Goal: Information Seeking & Learning: Learn about a topic

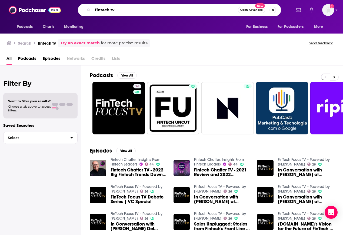
drag, startPoint x: 119, startPoint y: 8, endPoint x: 61, endPoint y: 14, distance: 57.8
click at [61, 14] on div "Podcasts Charts Monitoring fintech tv Open Advanced New For Business For Podcas…" at bounding box center [171, 10] width 343 height 20
drag, startPoint x: 84, startPoint y: 10, endPoint x: 71, endPoint y: 7, distance: 13.3
click at [71, 7] on div "fintech tv Open Advanced New" at bounding box center [179, 10] width 223 height 12
type input "cheddar"
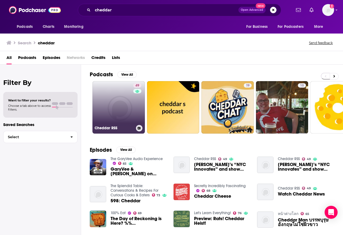
click at [121, 116] on link "49 Cheddar RSS" at bounding box center [118, 107] width 52 height 52
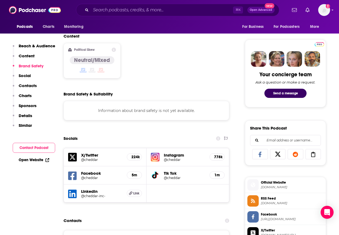
scroll to position [288, 0]
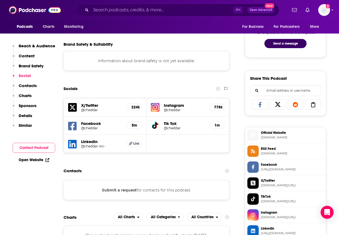
click at [89, 106] on h5 "X/Twitter" at bounding box center [101, 105] width 41 height 5
click at [96, 104] on h5 "X/Twitter" at bounding box center [101, 105] width 41 height 5
drag, startPoint x: 136, startPoint y: 107, endPoint x: 124, endPoint y: 109, distance: 12.6
click at [136, 107] on h5 "224k" at bounding box center [134, 107] width 6 height 5
click at [83, 106] on h5 "X/Twitter" at bounding box center [101, 105] width 41 height 5
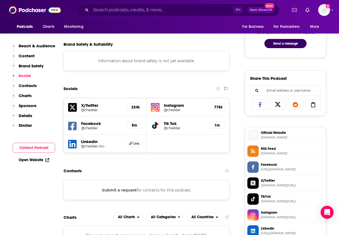
click at [72, 108] on icon at bounding box center [72, 107] width 9 height 9
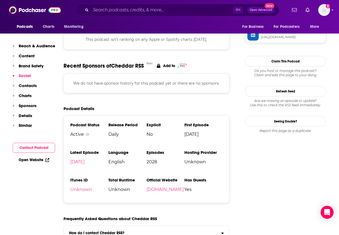
scroll to position [506, 0]
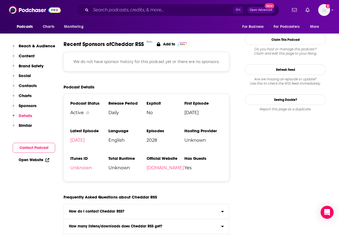
click at [28, 88] on p "Contacts" at bounding box center [28, 85] width 18 height 5
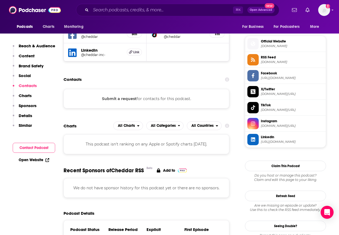
scroll to position [379, 0]
